Goal: Task Accomplishment & Management: Use online tool/utility

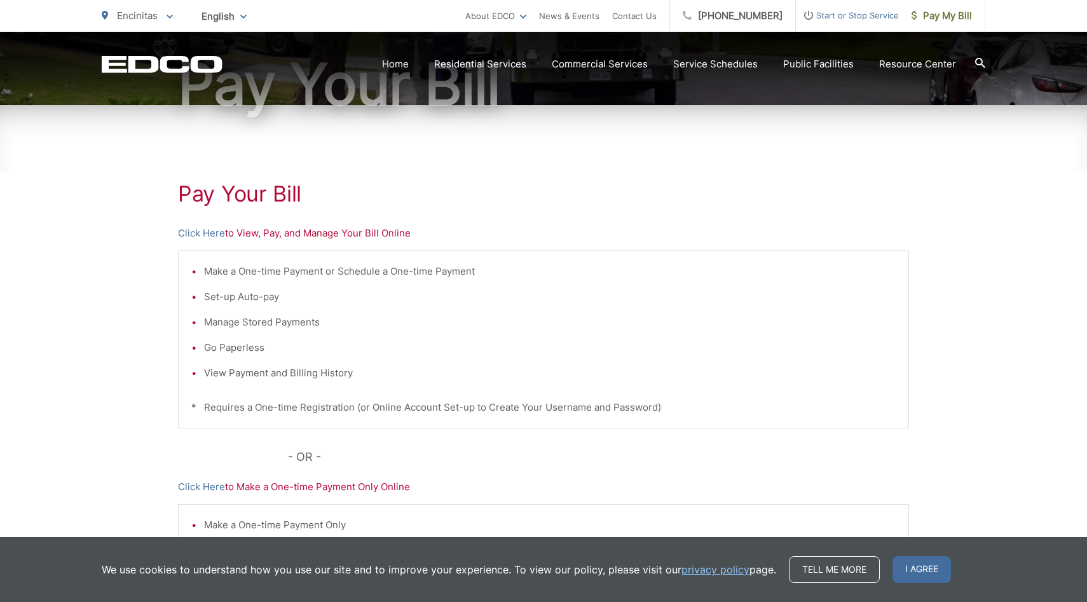
scroll to position [151, 0]
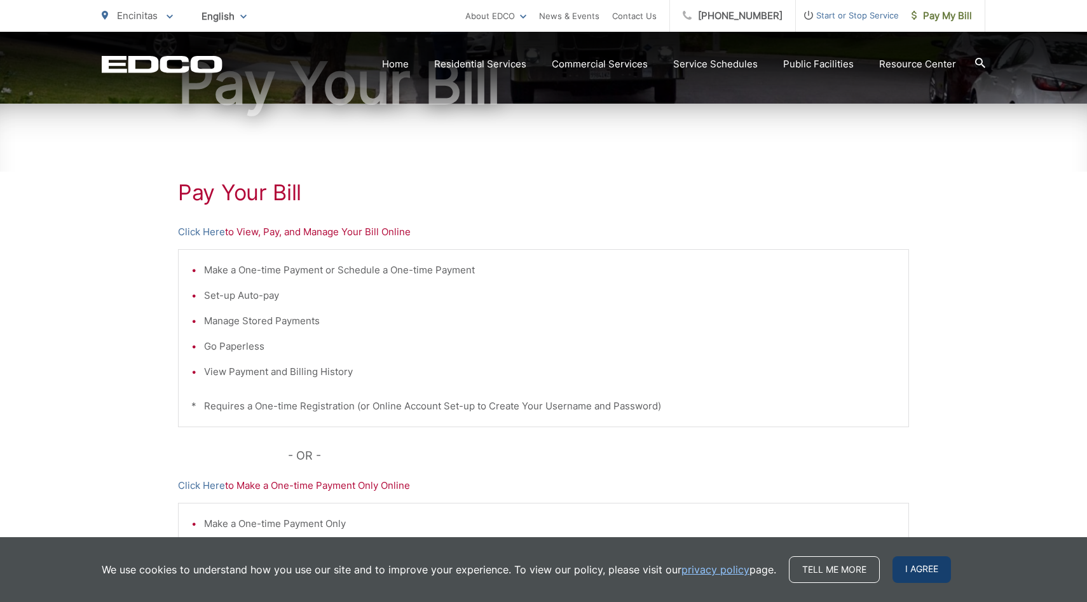
click at [919, 570] on span "I agree" at bounding box center [922, 569] width 58 height 27
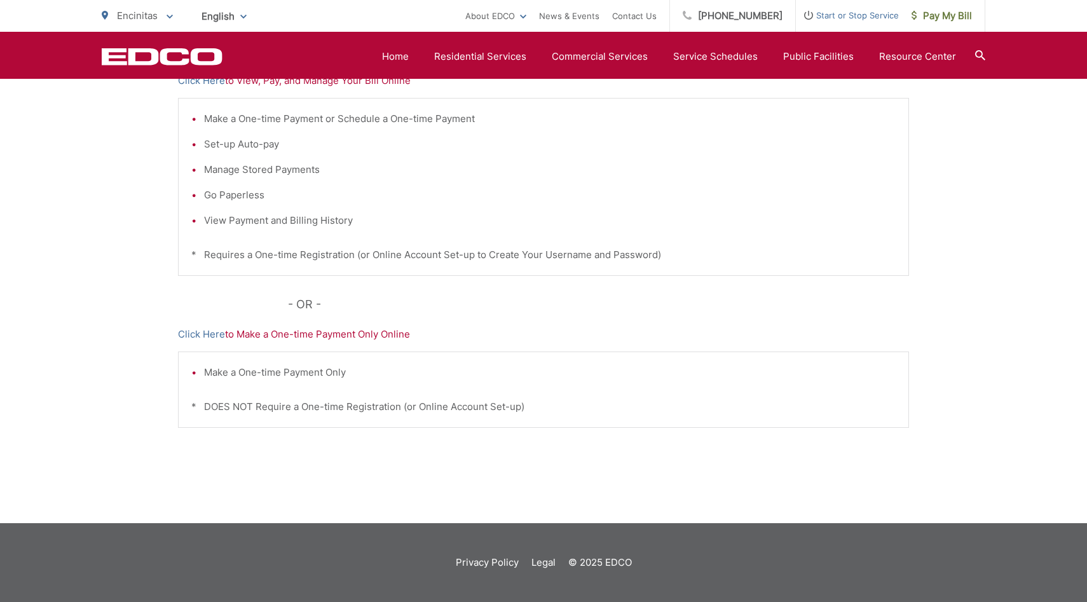
scroll to position [0, 0]
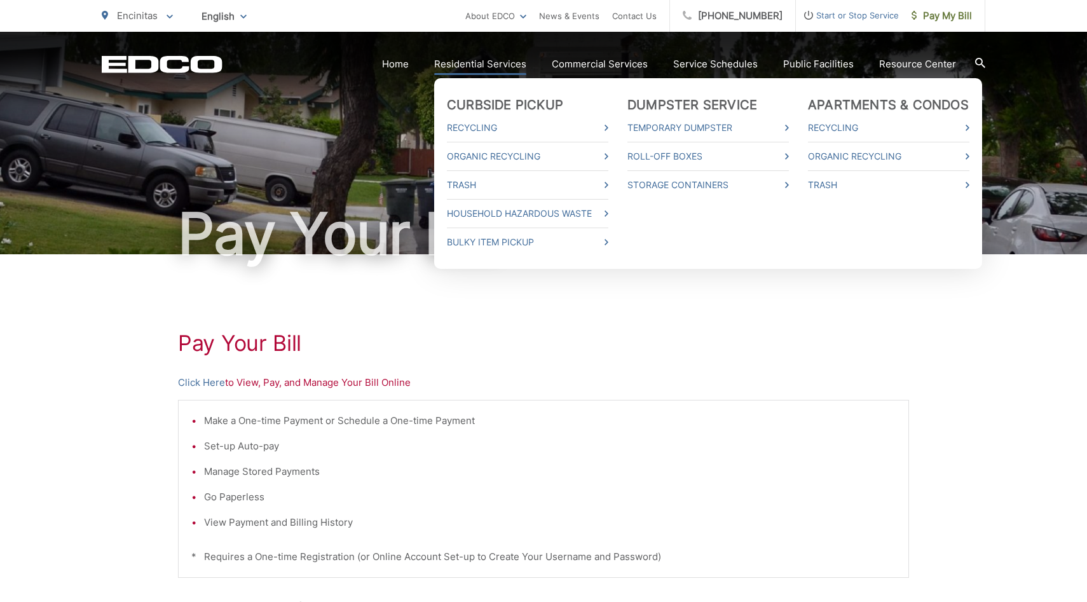
click at [493, 67] on link "Residential Services" at bounding box center [480, 64] width 92 height 15
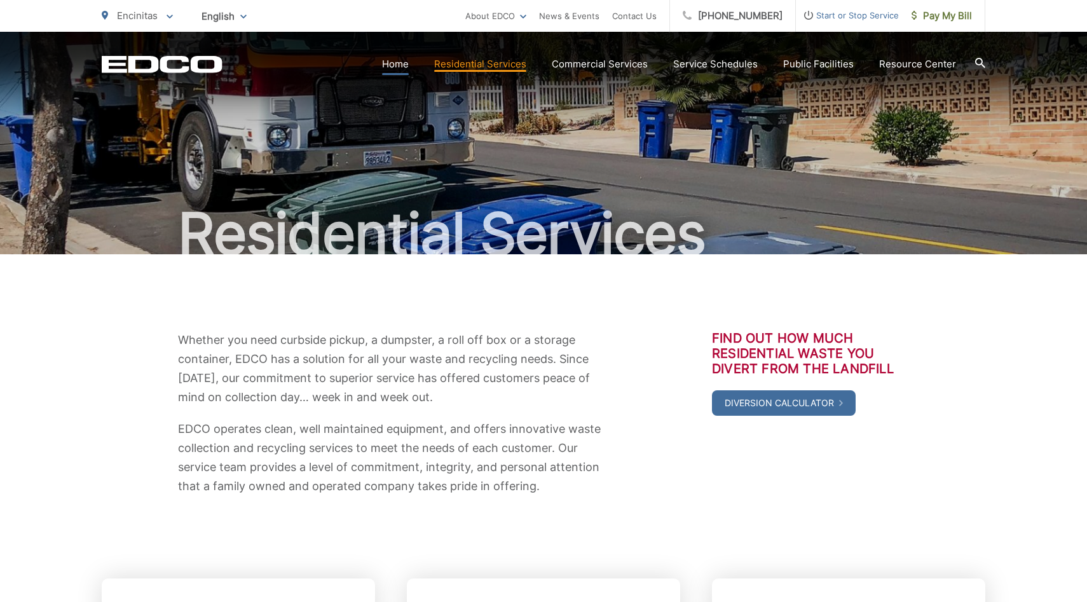
click at [404, 66] on link "Home" at bounding box center [395, 64] width 27 height 15
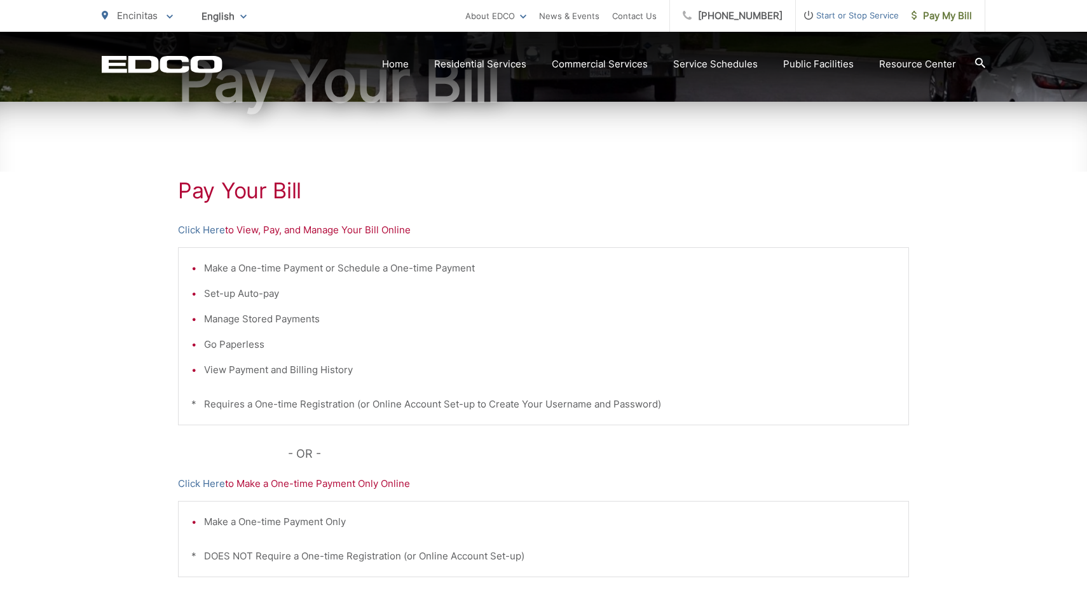
scroll to position [228, 0]
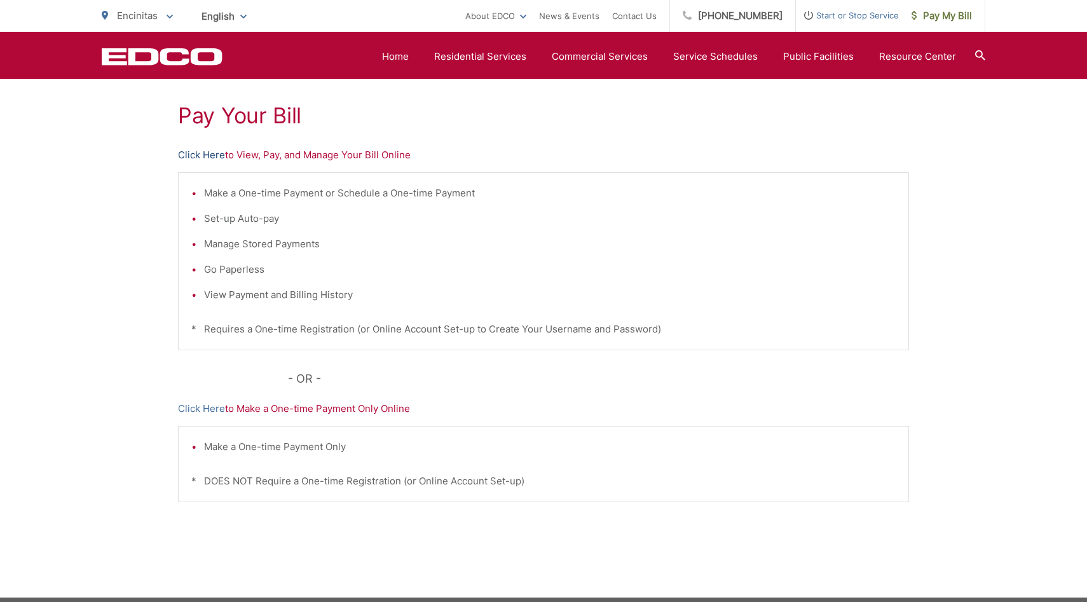
click at [195, 158] on link "Click Here" at bounding box center [201, 154] width 47 height 15
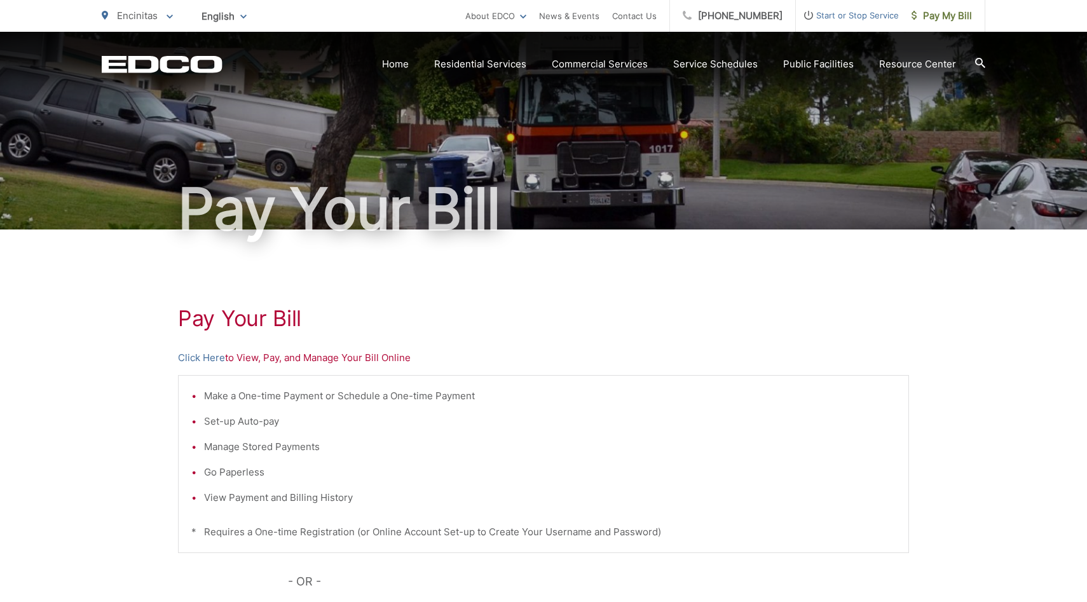
scroll to position [0, 0]
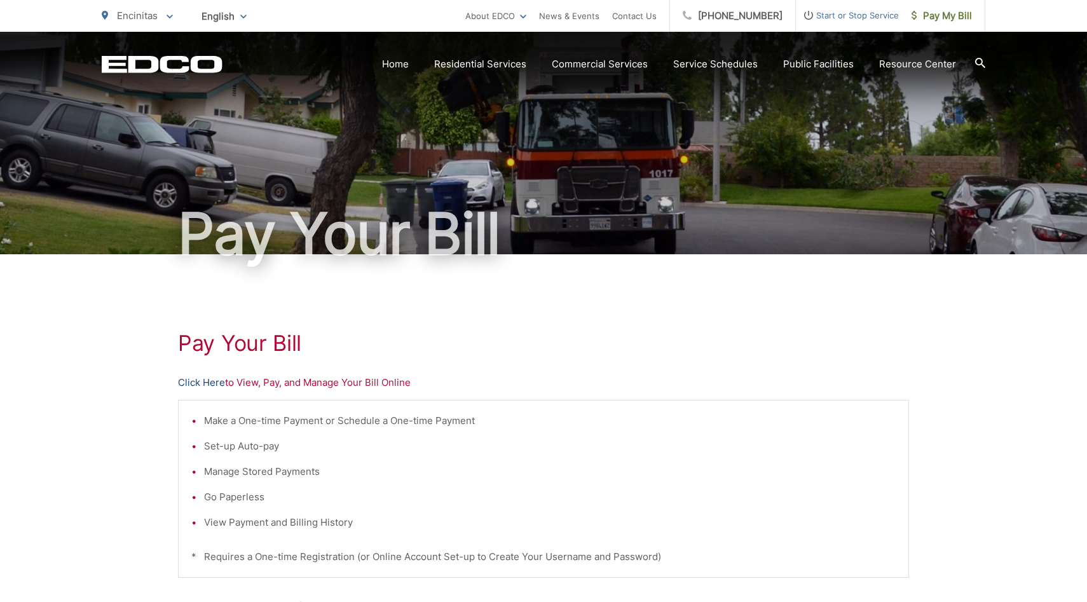
click at [210, 384] on link "Click Here" at bounding box center [201, 382] width 47 height 15
